Goal: Information Seeking & Learning: Learn about a topic

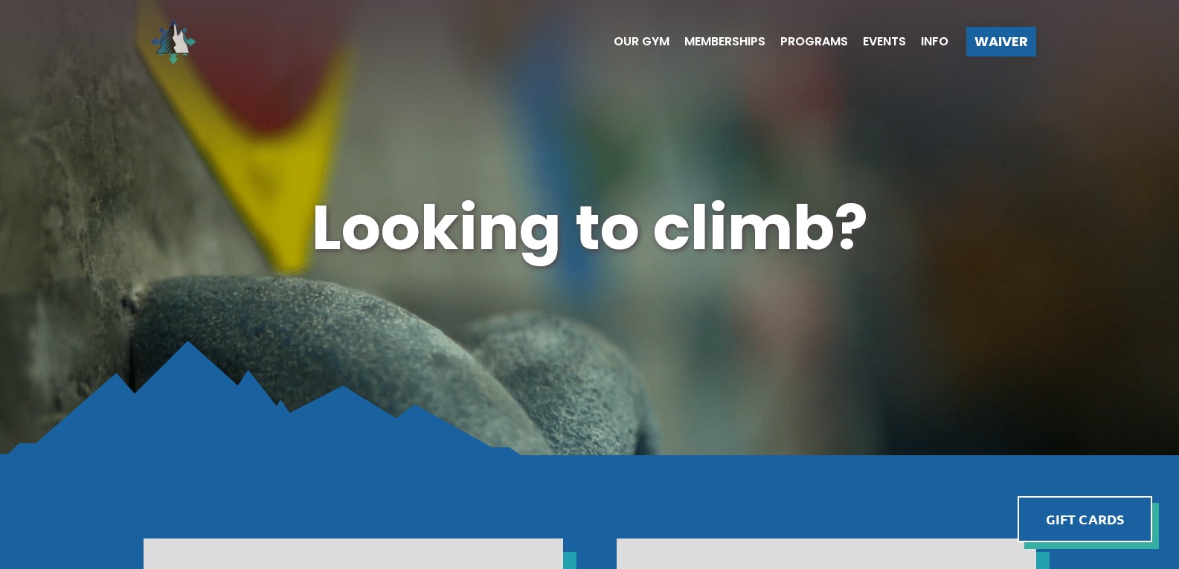
click at [170, 39] on img at bounding box center [173, 41] width 59 height 59
click at [729, 35] on ul "Our Gym Memberships Programs Events Info" at bounding box center [773, 41] width 349 height 59
click at [726, 39] on span "Memberships" at bounding box center [724, 42] width 81 height 12
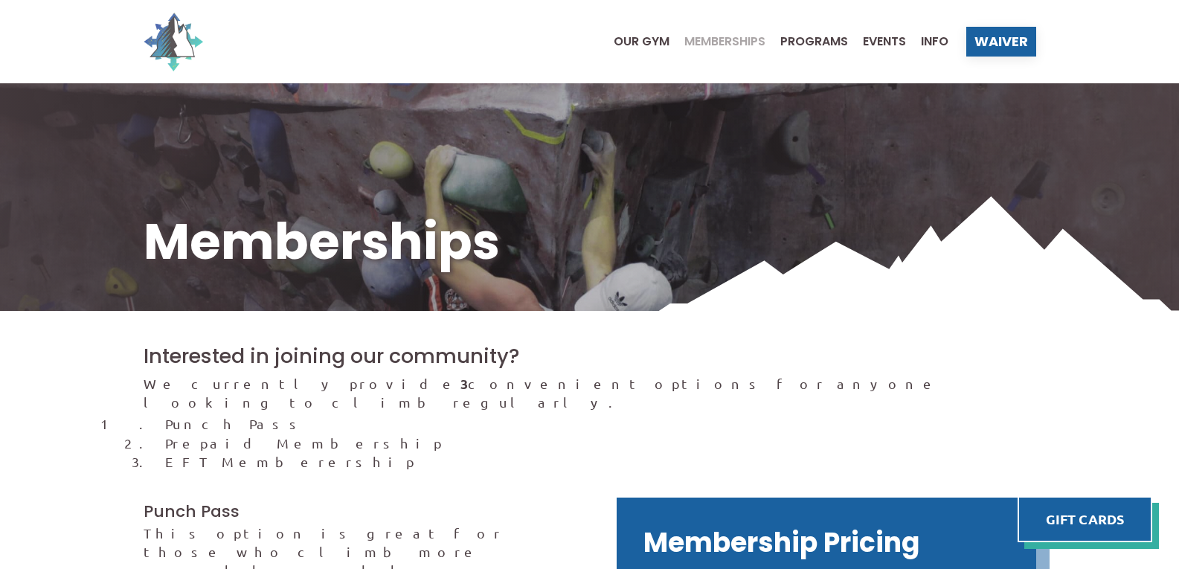
click at [165, 36] on img at bounding box center [173, 41] width 59 height 59
